Goal: Feedback & Contribution: Leave review/rating

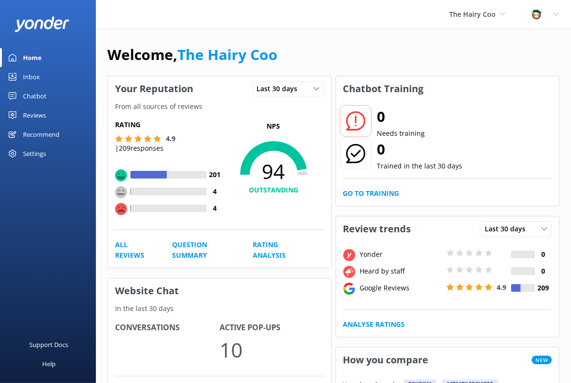
click at [33, 74] on div "Inbox" at bounding box center [31, 76] width 17 height 19
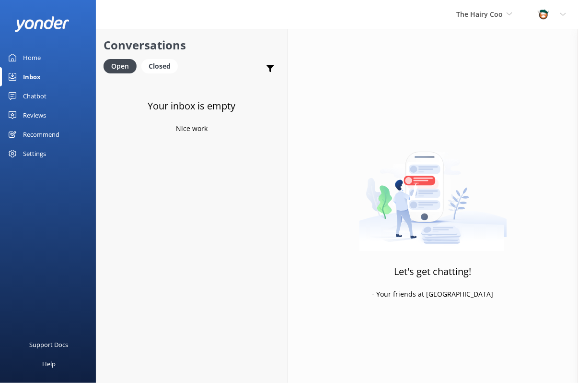
click at [33, 117] on div "Reviews" at bounding box center [34, 114] width 23 height 19
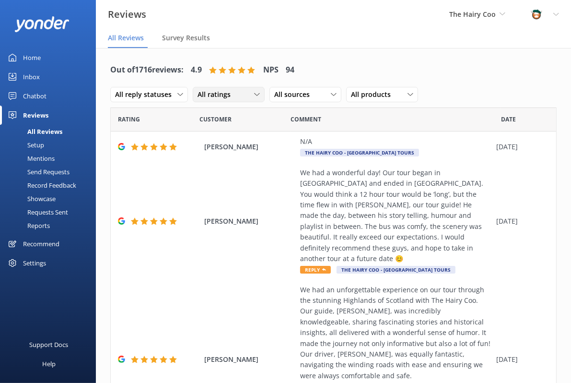
click at [216, 93] on span "All ratings" at bounding box center [217, 94] width 39 height 11
click at [207, 169] on div "Detractors" at bounding box center [229, 173] width 44 height 10
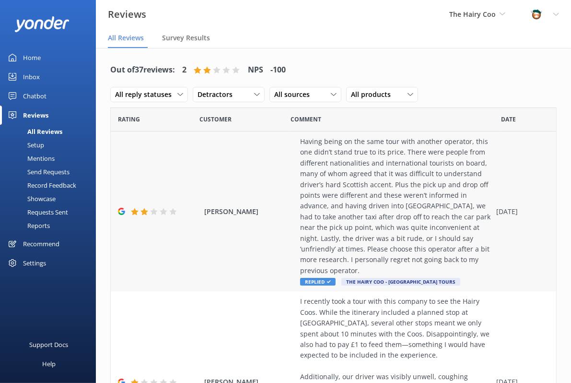
click at [117, 283] on div "[PERSON_NAME] Having being on the same tour with another operator, this one did…" at bounding box center [333, 211] width 445 height 160
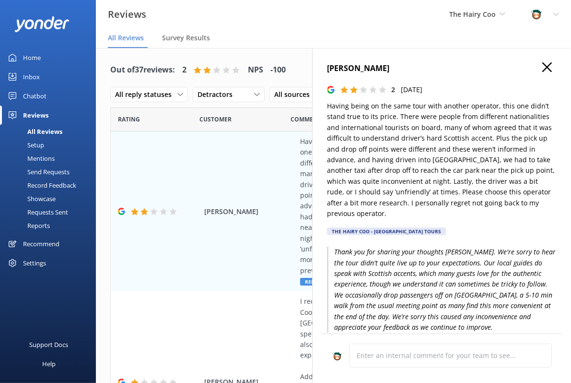
click at [542, 71] on icon "button" at bounding box center [547, 67] width 10 height 10
